Goal: Task Accomplishment & Management: Manage account settings

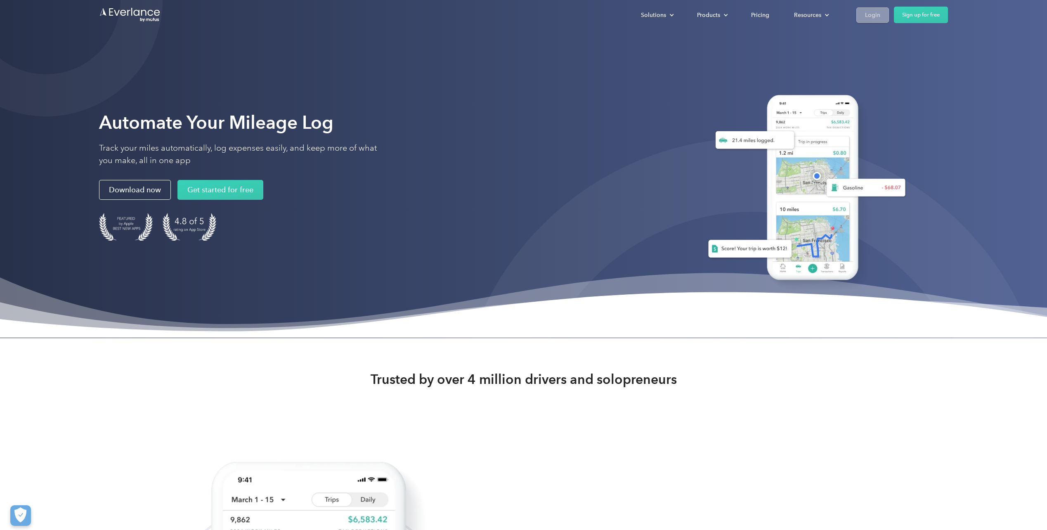
click at [871, 14] on div "Login" at bounding box center [872, 15] width 15 height 10
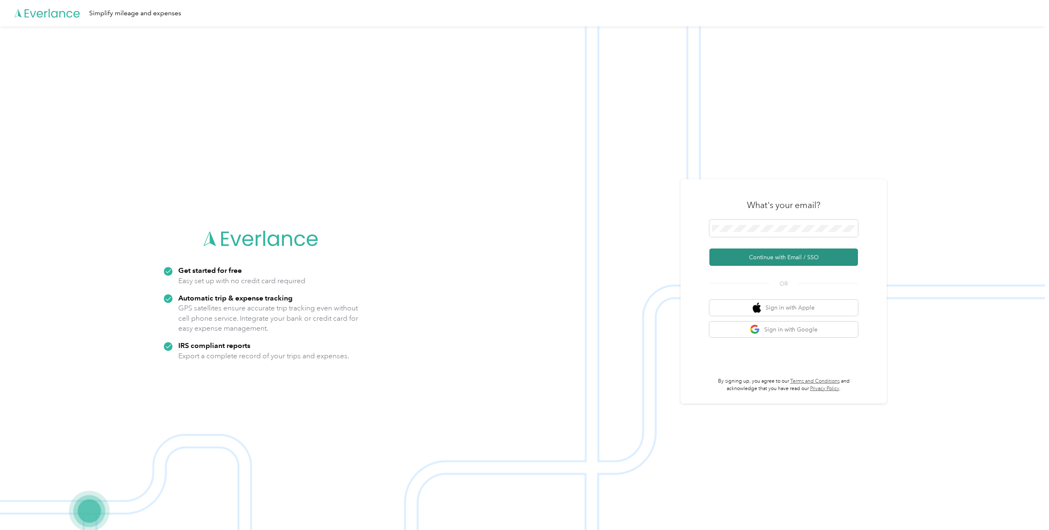
click at [757, 258] on button "Continue with Email / SSO" at bounding box center [784, 256] width 149 height 17
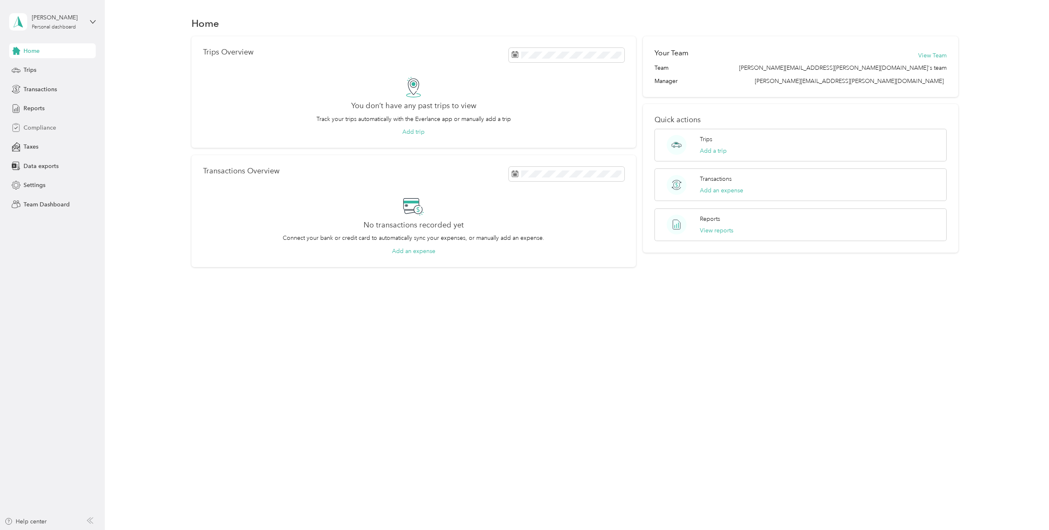
click at [38, 124] on span "Compliance" at bounding box center [40, 127] width 33 height 9
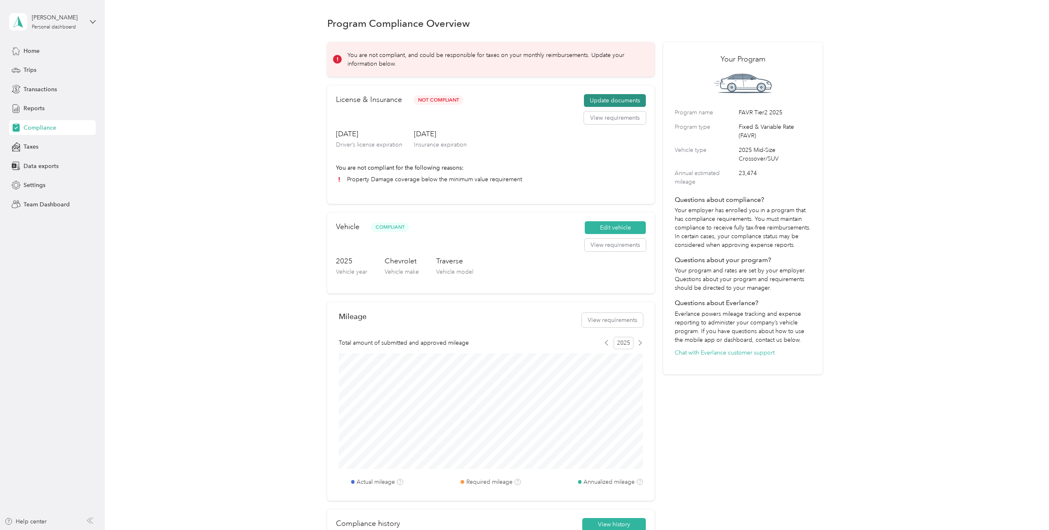
click at [623, 97] on button "Update documents" at bounding box center [615, 100] width 62 height 13
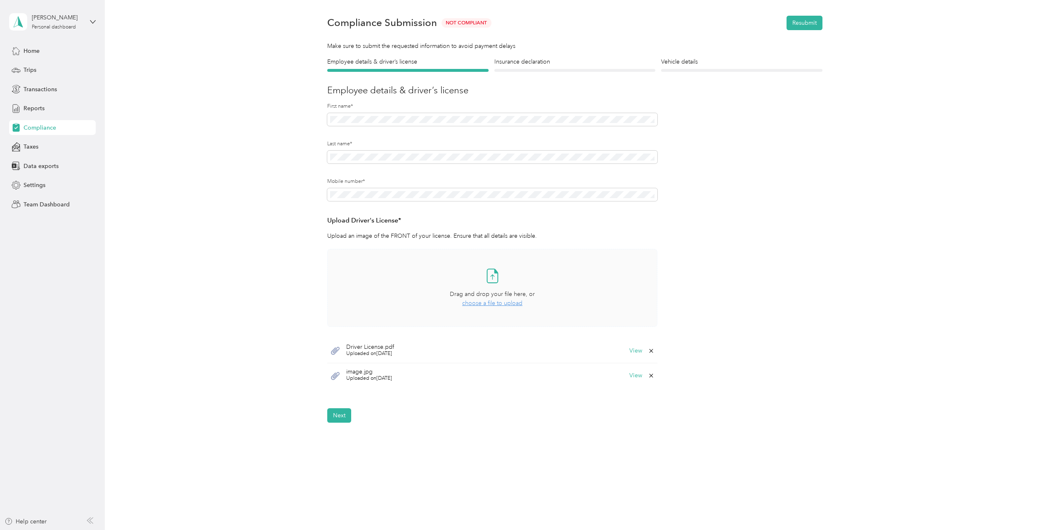
scroll to position [35, 0]
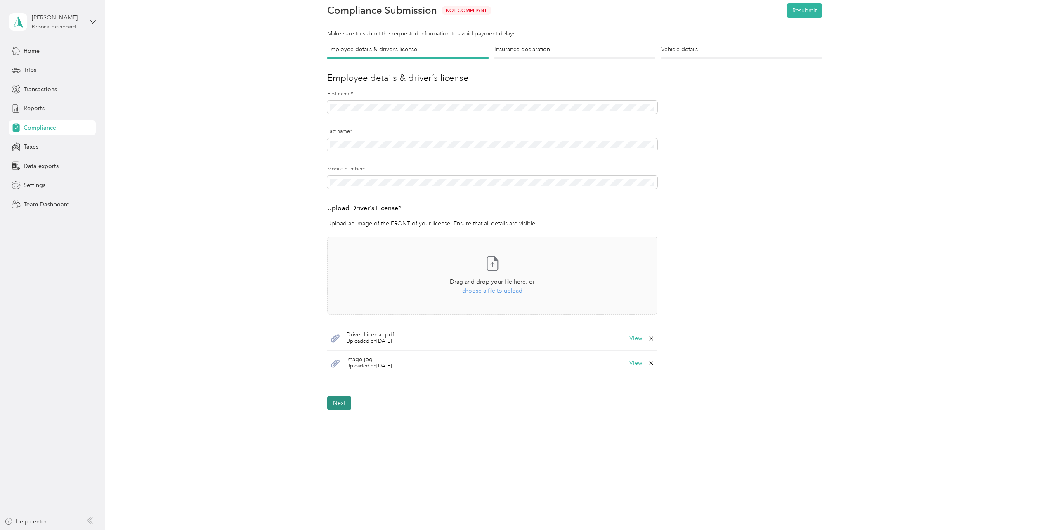
click at [340, 405] on button "Next" at bounding box center [339, 403] width 24 height 14
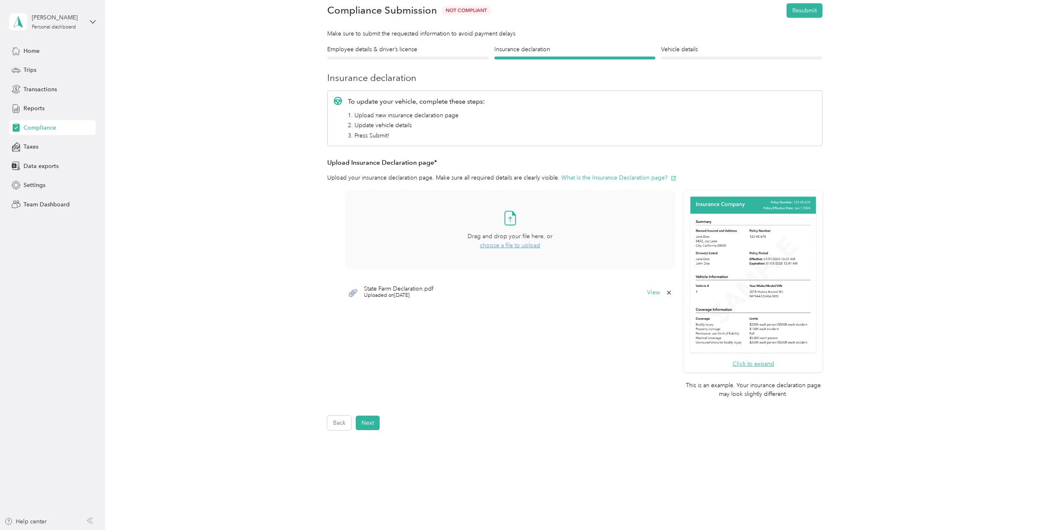
click at [504, 233] on span "Drag and drop your file here, or" at bounding box center [510, 236] width 85 height 7
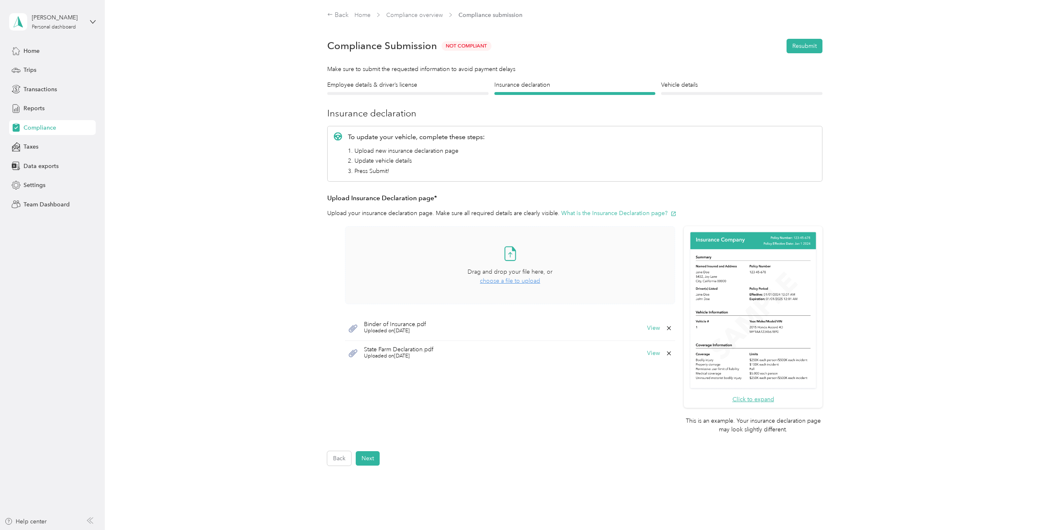
click at [398, 325] on span "Binder of Insurance.pdf" at bounding box center [395, 325] width 62 height 6
click at [648, 325] on button "View" at bounding box center [653, 328] width 13 height 6
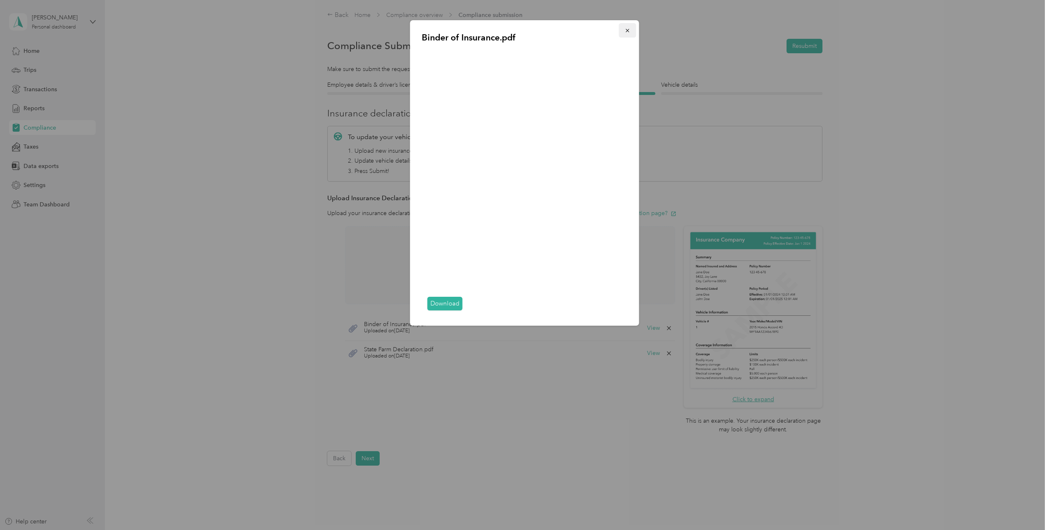
click at [628, 31] on icon "button" at bounding box center [627, 30] width 3 height 3
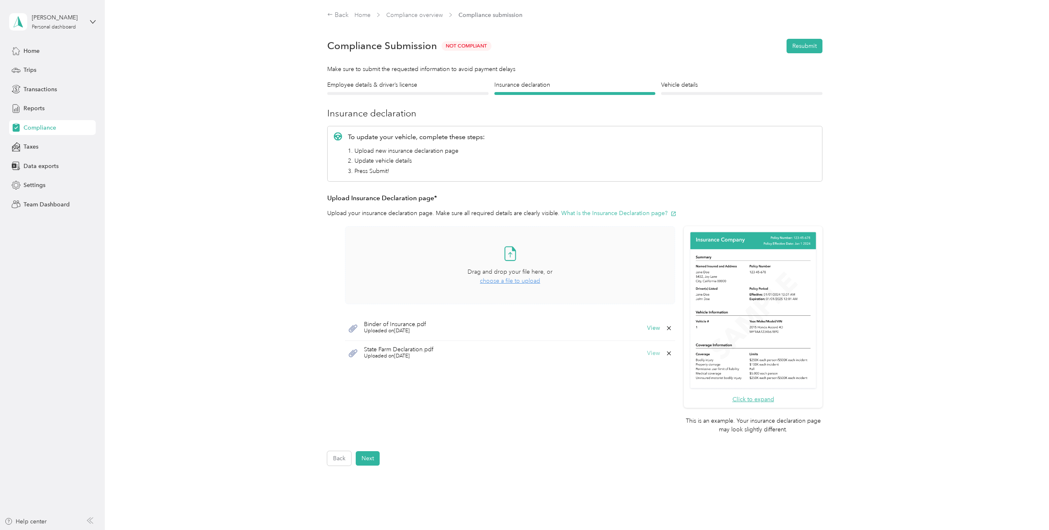
click at [654, 352] on button "View" at bounding box center [653, 353] width 13 height 6
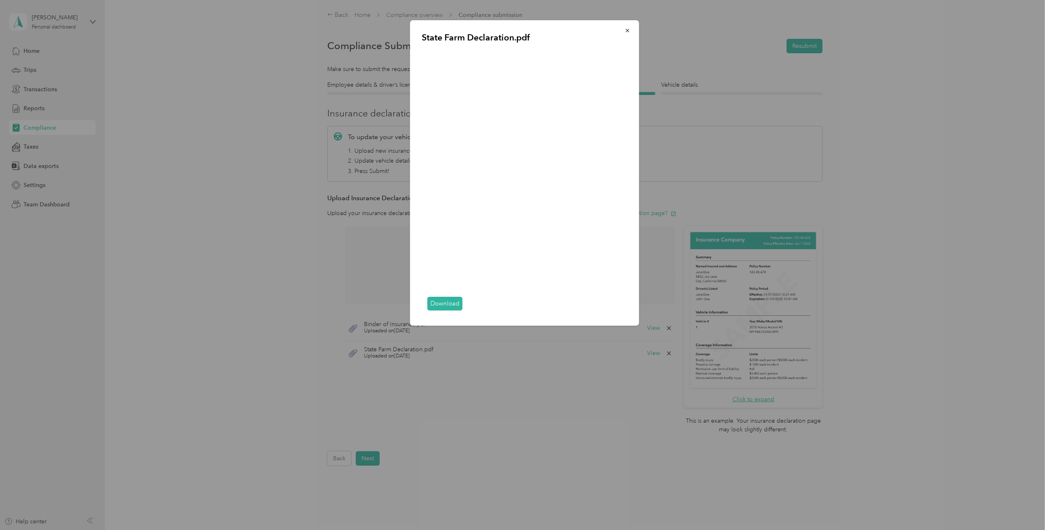
drag, startPoint x: 627, startPoint y: 32, endPoint x: 621, endPoint y: 39, distance: 8.8
click at [627, 32] on icon "button" at bounding box center [628, 31] width 6 height 6
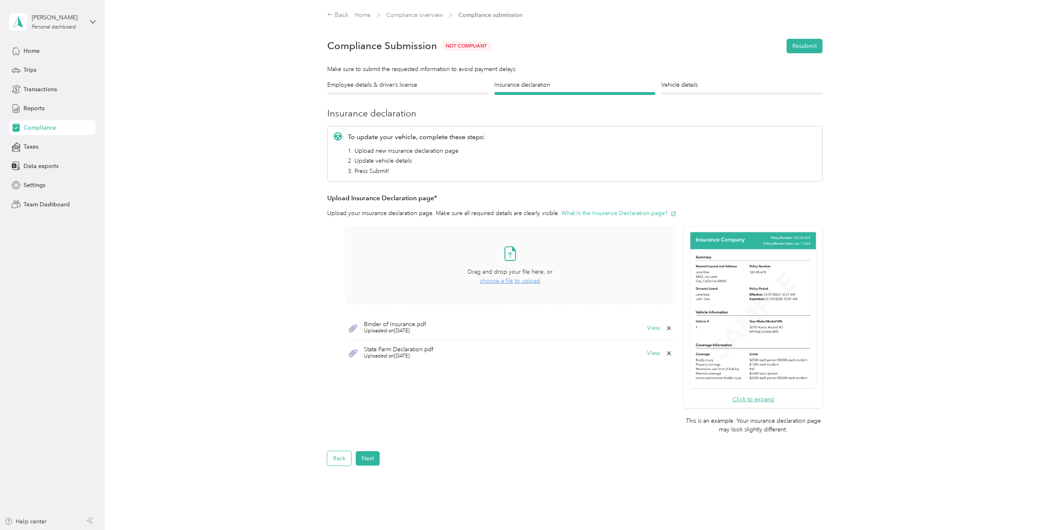
click at [343, 455] on button "Back" at bounding box center [339, 458] width 24 height 14
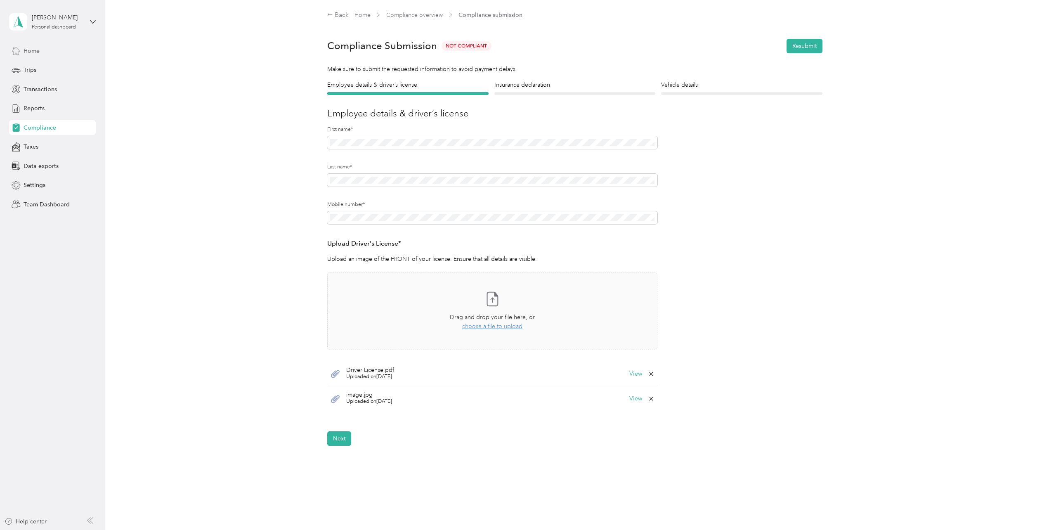
click at [32, 51] on span "Home" at bounding box center [32, 51] width 16 height 9
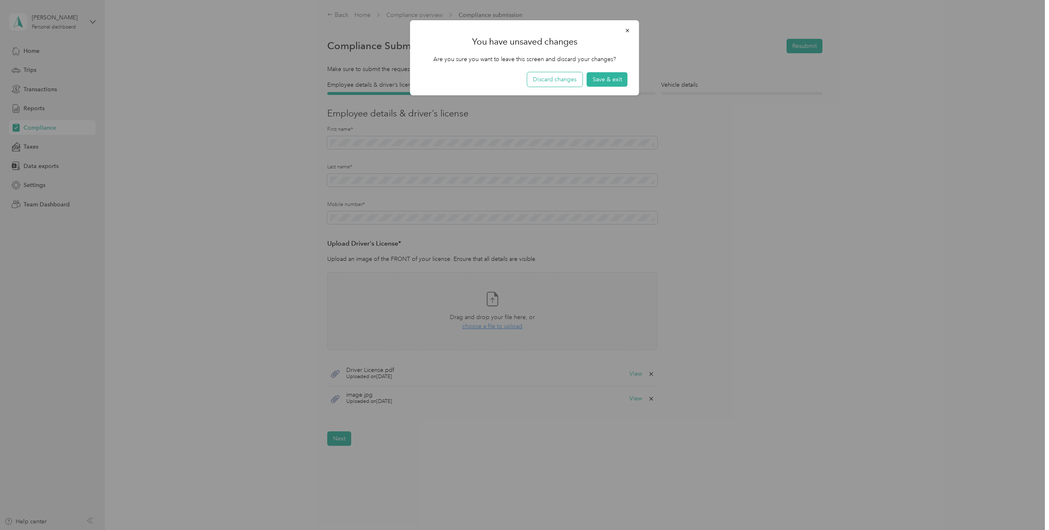
click at [566, 78] on button "Discard changes" at bounding box center [554, 79] width 55 height 14
